Goal: Task Accomplishment & Management: Manage account settings

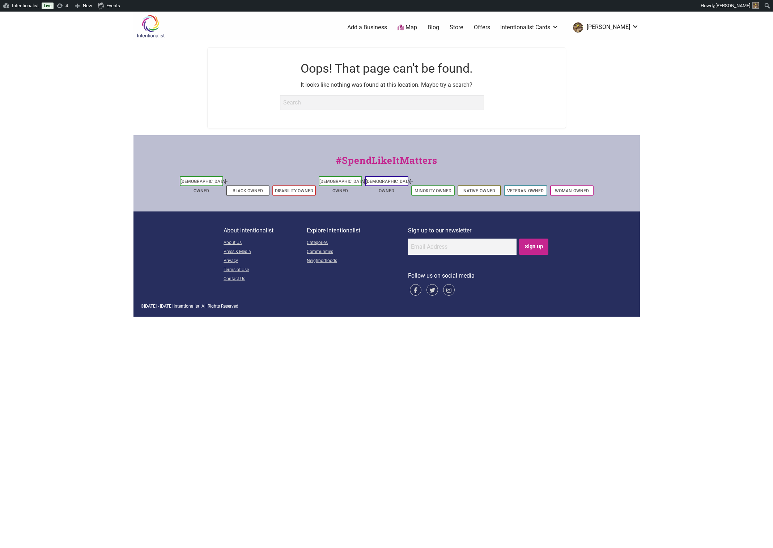
click at [490, 25] on link "Offers" at bounding box center [482, 28] width 16 height 8
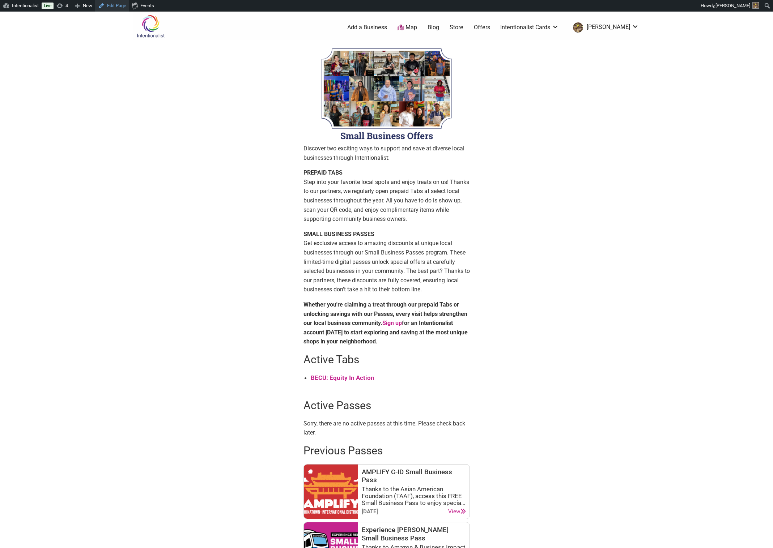
click at [118, 5] on link "Edit Page" at bounding box center [112, 6] width 34 height 12
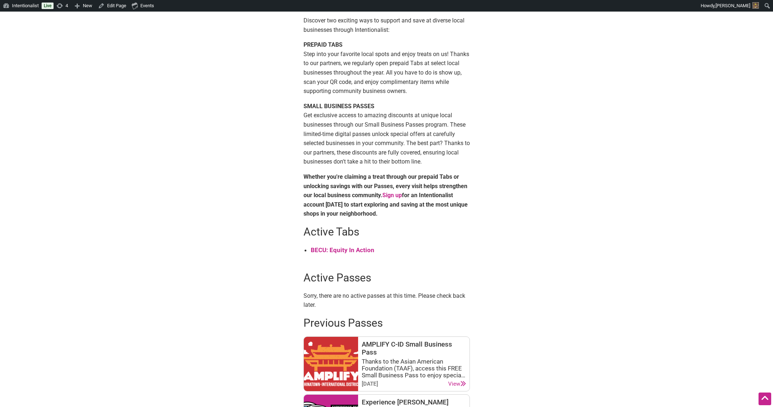
scroll to position [130, 0]
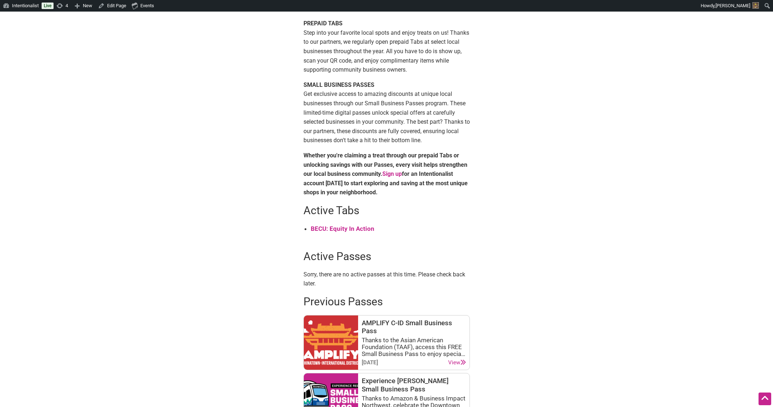
scroll to position [217, 0]
